Goal: Register for event/course

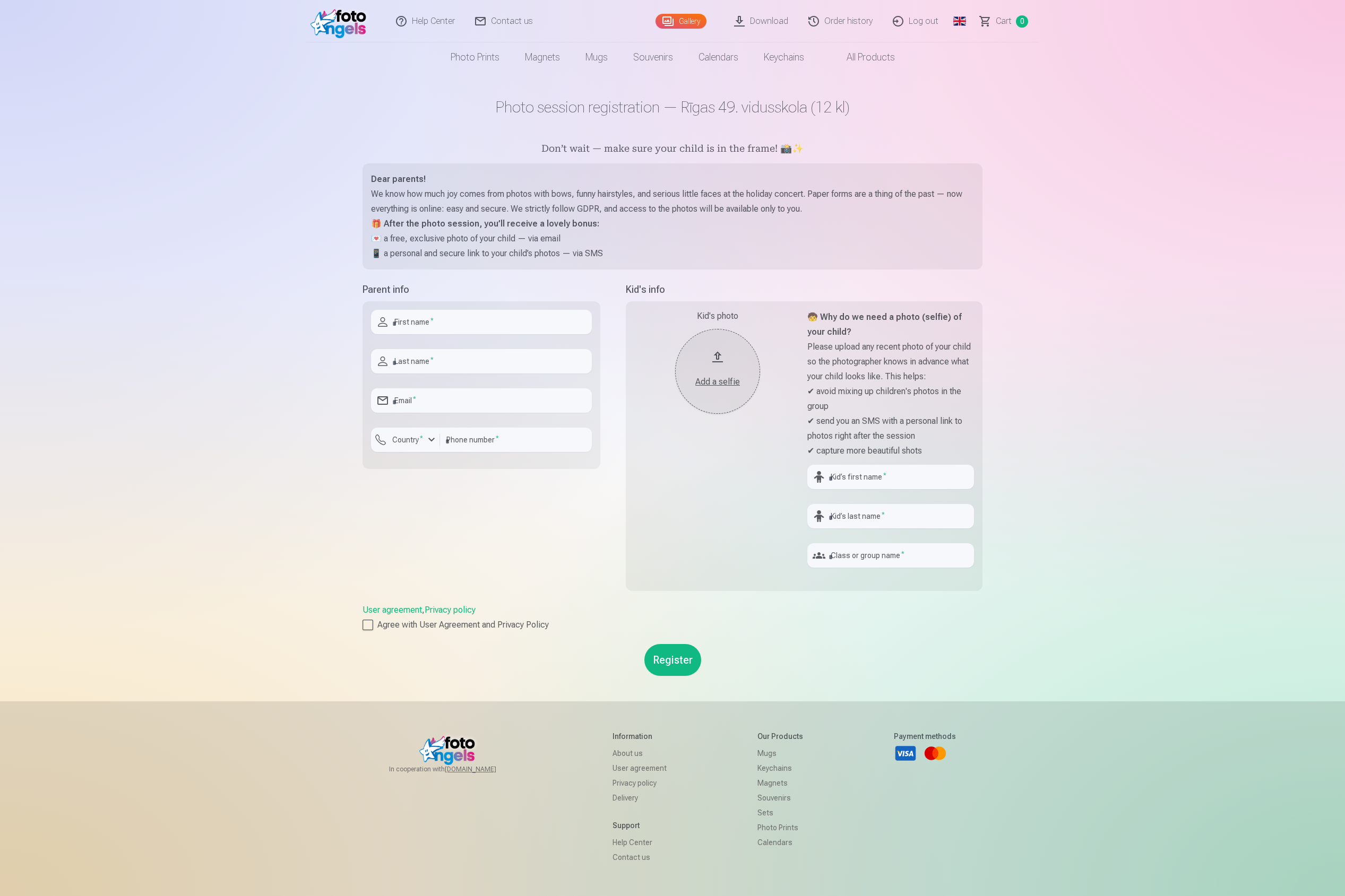
click at [394, 612] on link "User agreement" at bounding box center [392, 610] width 59 height 10
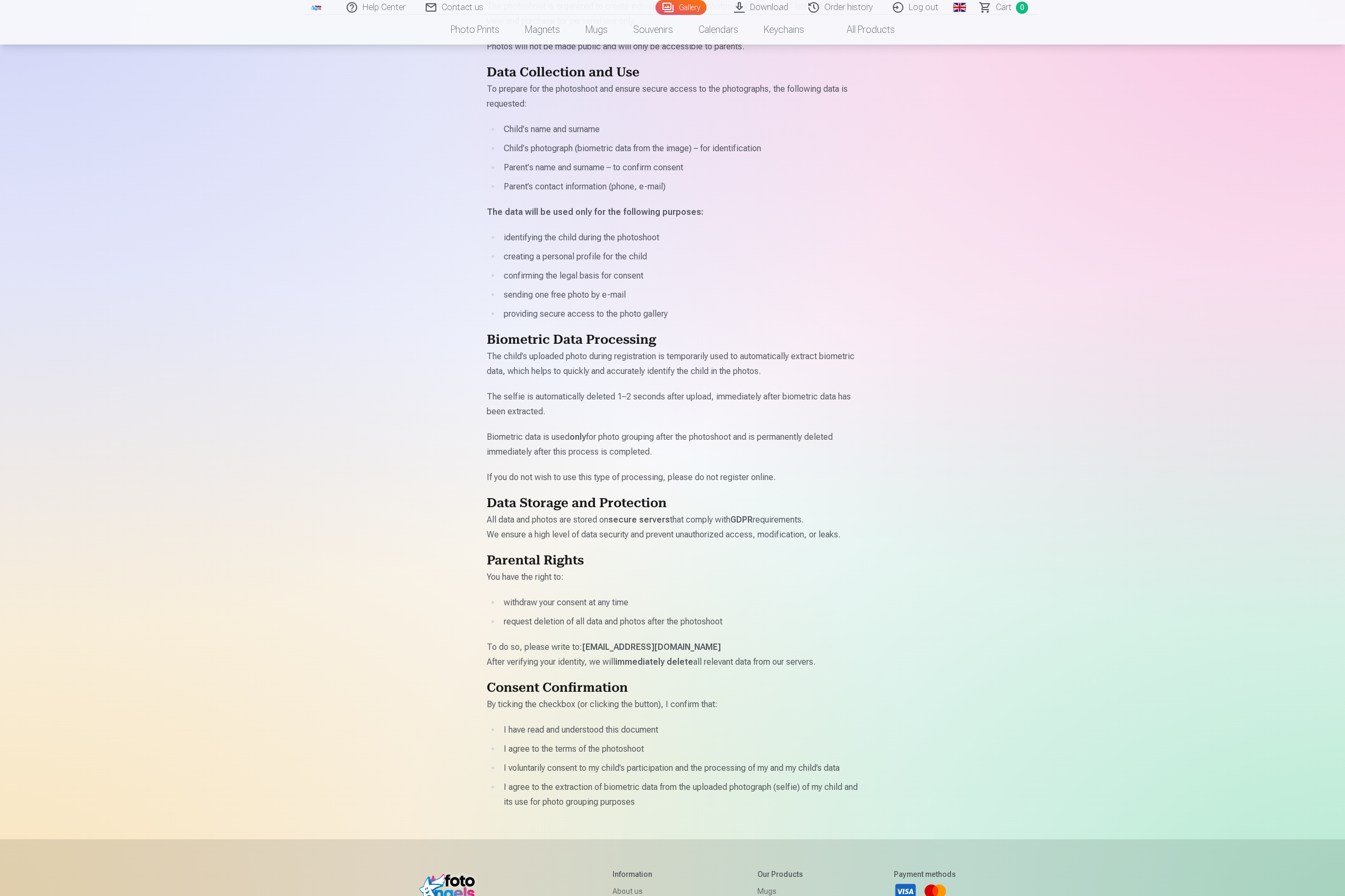
scroll to position [268, 0]
